Goal: Transaction & Acquisition: Purchase product/service

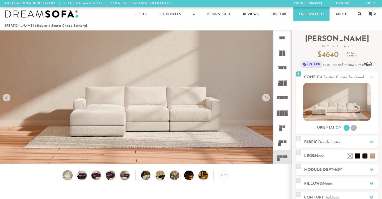
click at [267, 96] on div at bounding box center [266, 97] width 8 height 8
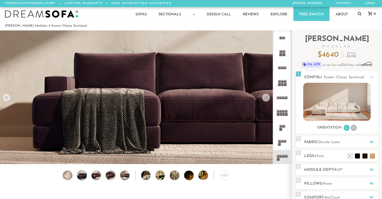
click at [267, 96] on div at bounding box center [266, 97] width 8 height 8
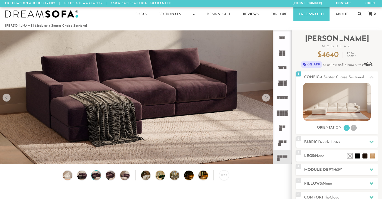
click at [267, 96] on div at bounding box center [266, 97] width 8 height 8
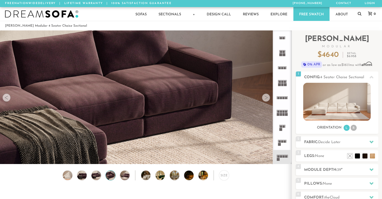
click at [267, 96] on div at bounding box center [266, 97] width 8 height 8
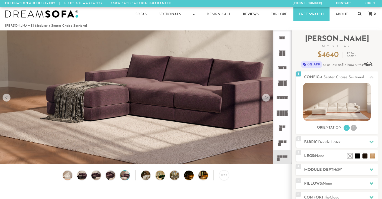
click at [267, 96] on div at bounding box center [266, 97] width 8 height 8
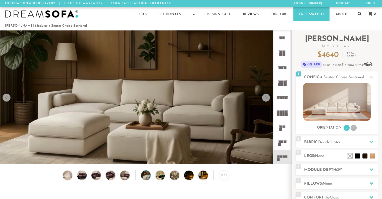
click at [267, 96] on div at bounding box center [266, 97] width 8 height 8
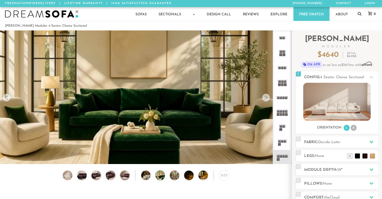
drag, startPoint x: 267, startPoint y: 96, endPoint x: 261, endPoint y: 97, distance: 6.1
click at [261, 97] on video at bounding box center [146, 89] width 292 height 164
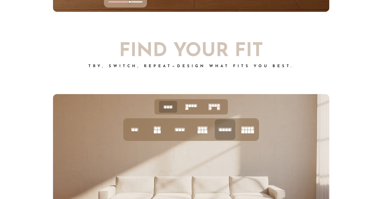
scroll to position [1875, 0]
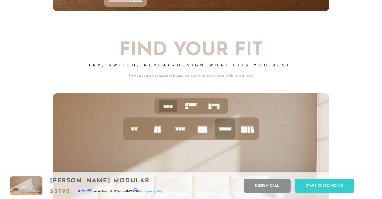
click at [184, 108] on icon at bounding box center [191, 106] width 16 height 16
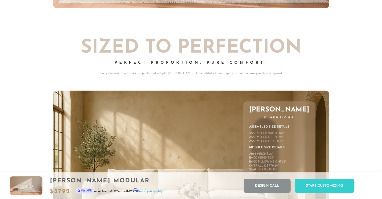
scroll to position [2116, 0]
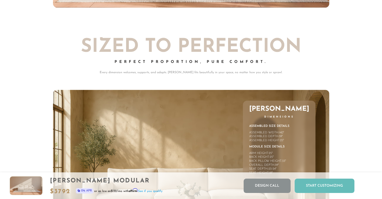
click at [320, 186] on div "Start Customizing" at bounding box center [325, 185] width 60 height 14
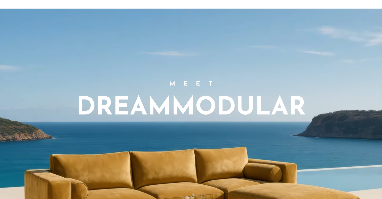
scroll to position [0, 0]
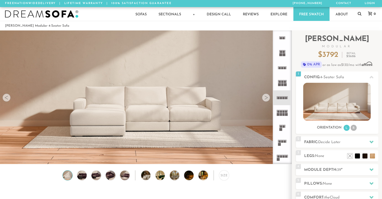
click at [285, 97] on rect at bounding box center [284, 98] width 2 height 2
click at [282, 160] on icon at bounding box center [282, 157] width 15 height 15
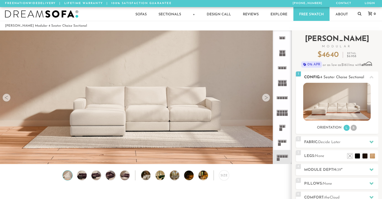
click at [373, 76] on icon at bounding box center [372, 77] width 4 height 4
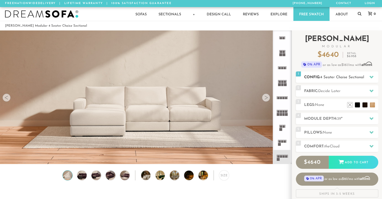
click at [373, 76] on div at bounding box center [371, 77] width 11 height 10
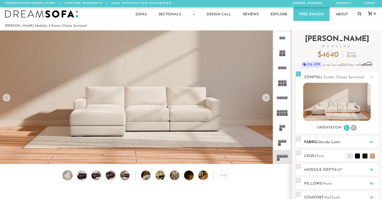
click at [372, 141] on icon at bounding box center [372, 142] width 4 height 4
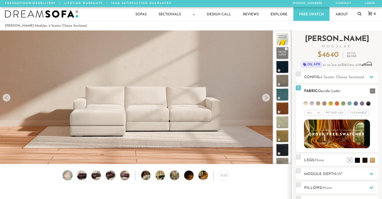
click at [372, 141] on div at bounding box center [337, 133] width 82 height 29
click at [375, 91] on span at bounding box center [373, 90] width 6 height 5
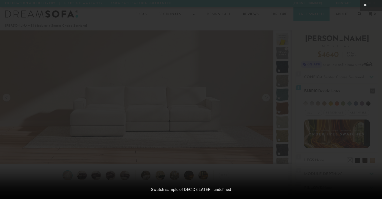
scroll to position [5598, 382]
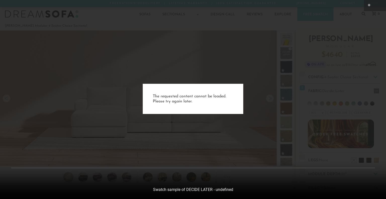
click at [366, 116] on div "The requested content cannot be loaded. Please try again later." at bounding box center [193, 99] width 386 height 199
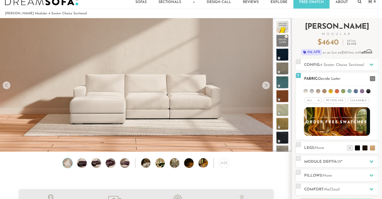
scroll to position [0, 0]
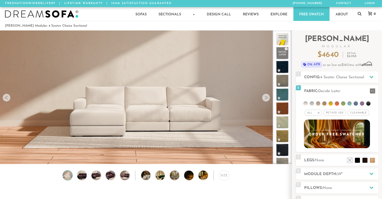
click at [264, 99] on div at bounding box center [266, 97] width 8 height 8
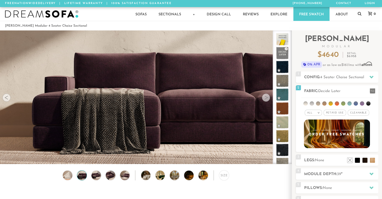
click at [264, 99] on div at bounding box center [266, 97] width 8 height 8
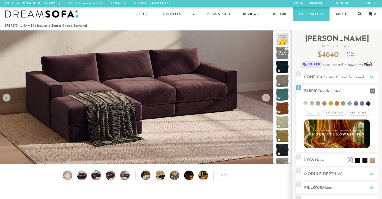
click at [264, 99] on div at bounding box center [266, 97] width 8 height 8
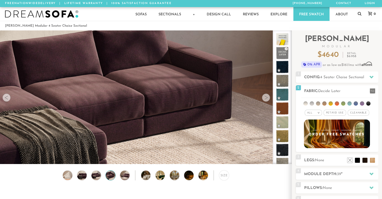
click at [264, 99] on div at bounding box center [266, 97] width 8 height 8
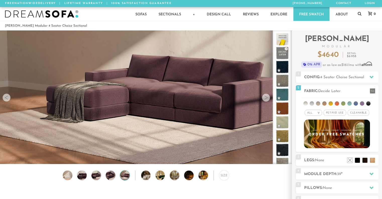
click at [264, 99] on div at bounding box center [266, 97] width 8 height 8
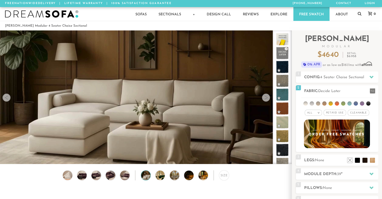
click at [266, 99] on div at bounding box center [266, 97] width 8 height 8
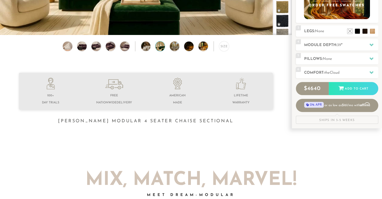
scroll to position [129, 0]
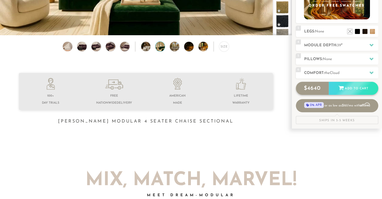
click at [371, 91] on div "Add to Cart" at bounding box center [354, 89] width 50 height 14
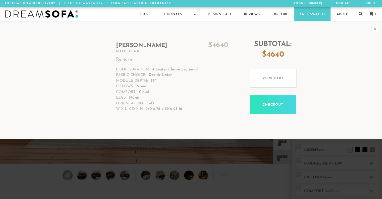
scroll to position [5591, 378]
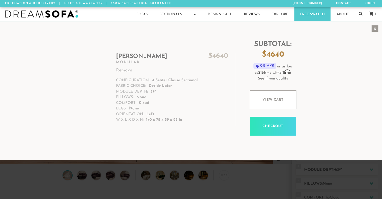
click at [373, 27] on div "x" at bounding box center [375, 28] width 7 height 7
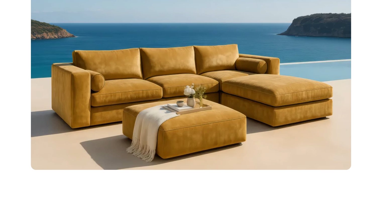
scroll to position [427, 0]
